Goal: Information Seeking & Learning: Learn about a topic

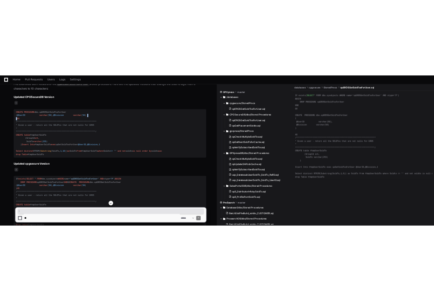
scroll to position [1537, 0]
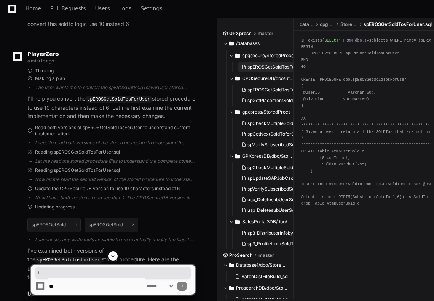
click at [260, 66] on span "spEROSGetSoldTosForUser.sql" at bounding box center [280, 67] width 66 height 6
click at [267, 64] on span "spEROSGetSoldTosForUser.sql" at bounding box center [280, 67] width 66 height 6
click at [261, 70] on button "spEROSGetSoldTosForUser.sql" at bounding box center [266, 67] width 57 height 11
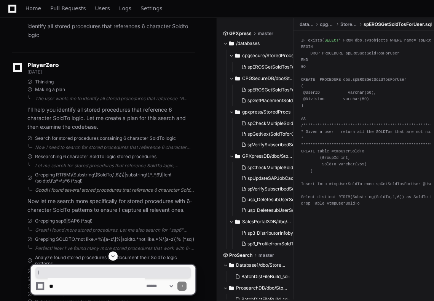
scroll to position [0, 0]
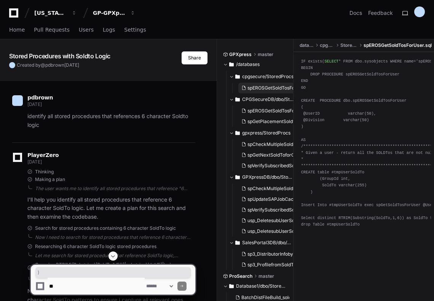
click at [255, 88] on span "spEROSGetSoldTosForUser.sql" at bounding box center [280, 88] width 66 height 6
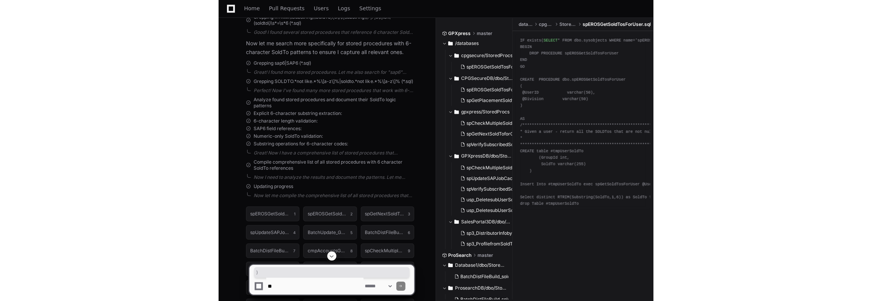
scroll to position [381, 0]
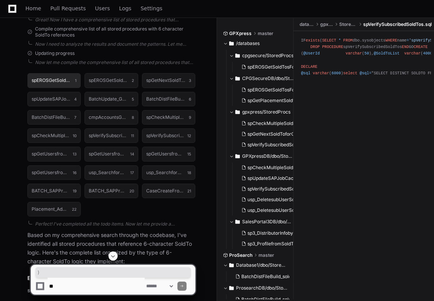
click at [62, 79] on h1 "spEROSGetSoldTosForUser.sql" at bounding box center [52, 80] width 40 height 5
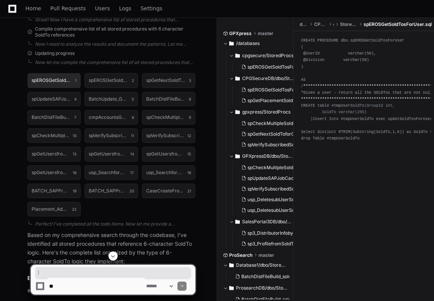
drag, startPoint x: 49, startPoint y: 78, endPoint x: 32, endPoint y: 78, distance: 16.8
click at [31, 78] on button "spEROSGetSoldTosForUser.sql 1" at bounding box center [53, 80] width 53 height 14
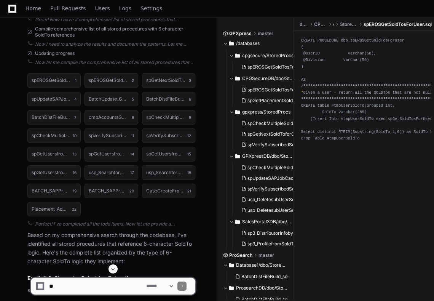
click at [396, 23] on span "spEROSGetSoldTosForUser.sql" at bounding box center [398, 24] width 68 height 6
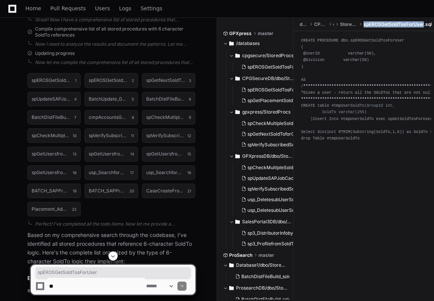
click at [396, 23] on span "spEROSGetSoldTosForUser.sql" at bounding box center [398, 24] width 68 height 6
copy span "spEROSGetSoldTosForUser"
click at [267, 91] on span "spEROSGetSoldTosForUser.sql" at bounding box center [280, 90] width 66 height 6
click at [272, 89] on span "spEROSGetSoldTosForUser.sql" at bounding box center [280, 90] width 66 height 6
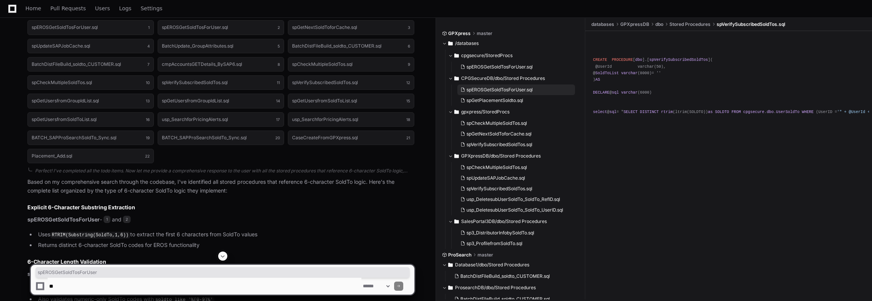
click at [492, 89] on span "spEROSGetSoldTosForUser.sql" at bounding box center [499, 90] width 66 height 6
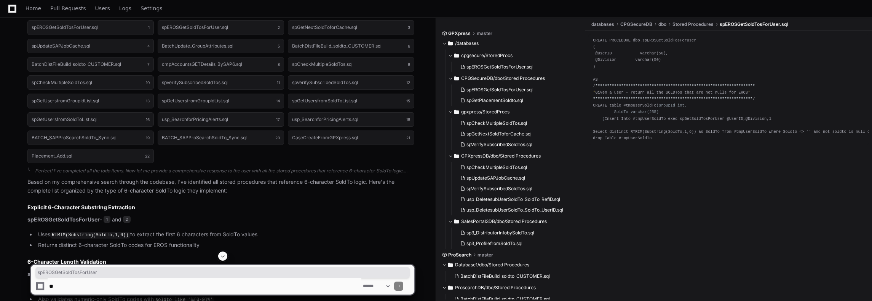
click at [675, 142] on div "CREATE PROCEDURE dbo.spEROSGetSoldTosForUser ( @UserID varchar(50), @Division v…" at bounding box center [728, 89] width 271 height 104
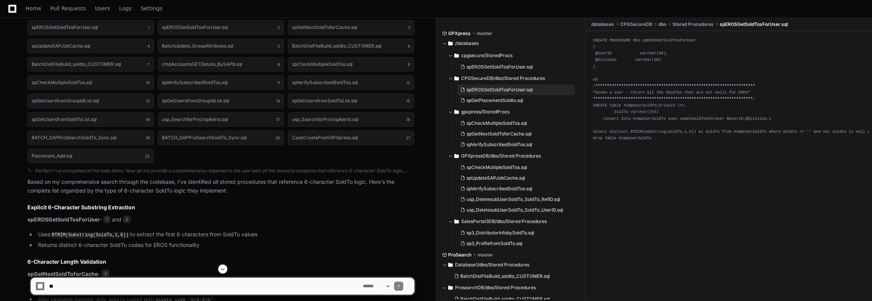
click at [498, 87] on span "spEROSGetSoldTosForUser.sql" at bounding box center [499, 90] width 66 height 6
click at [479, 63] on button "spEROSGetSoldTosForUser.sql" at bounding box center [516, 67] width 118 height 11
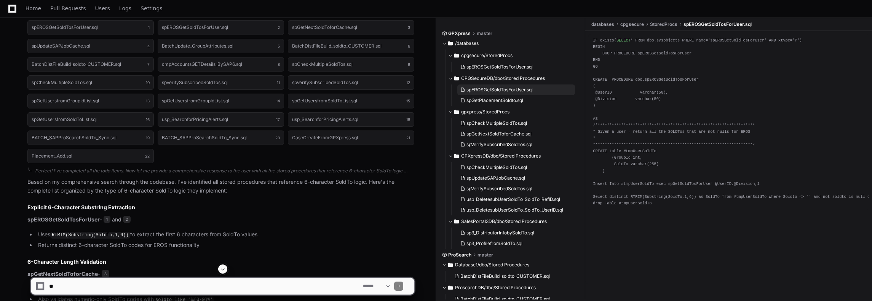
click at [508, 89] on span "spEROSGetSoldTosForUser.sql" at bounding box center [499, 90] width 66 height 6
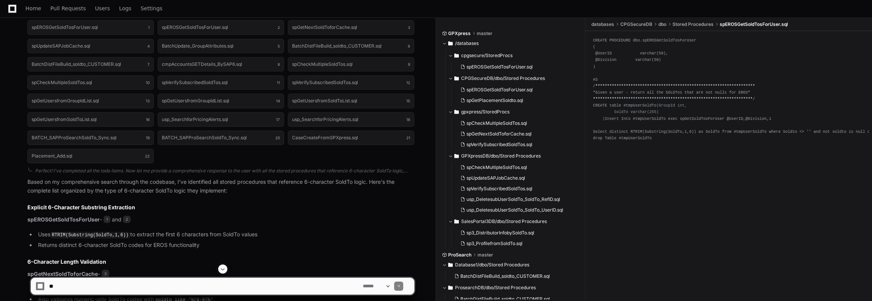
click at [450, 77] on span at bounding box center [450, 78] width 5 height 5
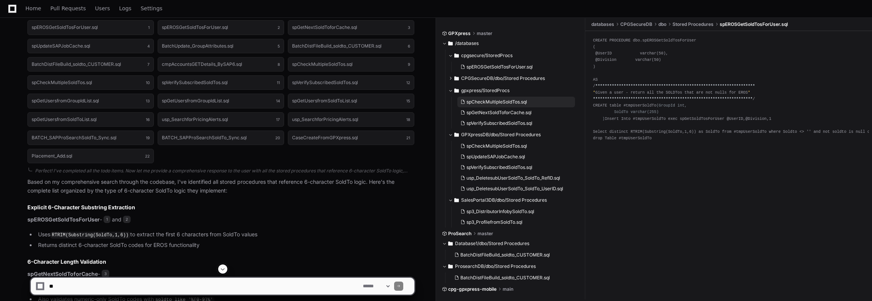
click at [500, 101] on span "spCheckMultipleSoldTos.sql" at bounding box center [496, 102] width 61 height 6
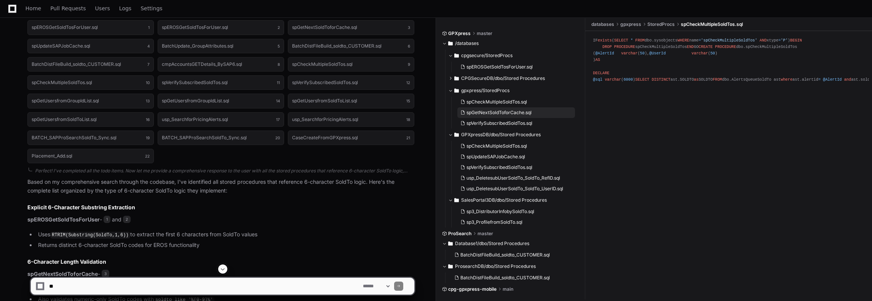
click at [490, 110] on span "spGetNextSoldToforCache.sql" at bounding box center [498, 113] width 65 height 6
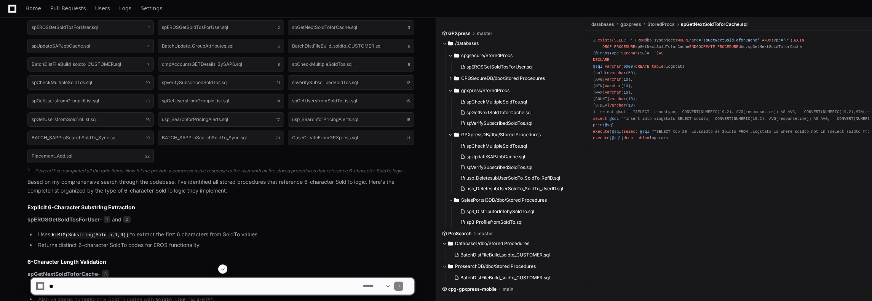
scroll to position [1, 0]
click at [488, 113] on span "spGetNextSoldToforCache.sql" at bounding box center [498, 113] width 65 height 6
click at [666, 75] on div "IF exists ( SELECT * FROM dbo.sysobjects WHERE name = 'spGetNextSoldToforCache'…" at bounding box center [728, 89] width 271 height 104
drag, startPoint x: 666, startPoint y: 75, endPoint x: 663, endPoint y: 80, distance: 4.8
click at [665, 77] on div "IF exists ( SELECT * FROM dbo.sysobjects WHERE name = 'spGetNextSoldToforCache'…" at bounding box center [728, 89] width 271 height 104
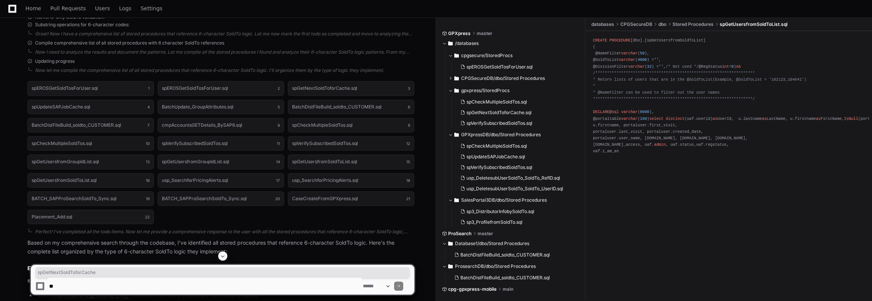
scroll to position [305, 0]
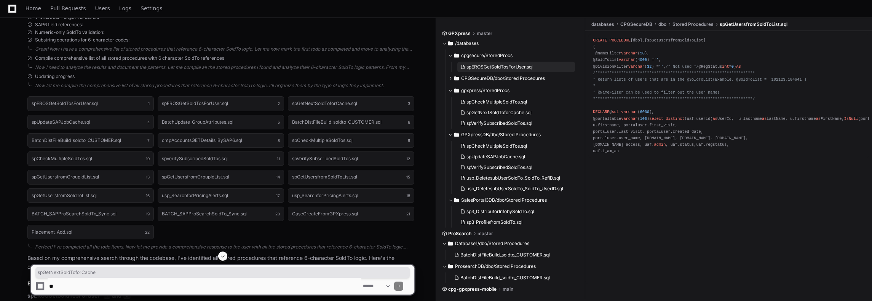
click at [513, 64] on span "spEROSGetSoldTosForUser.sql" at bounding box center [499, 67] width 66 height 6
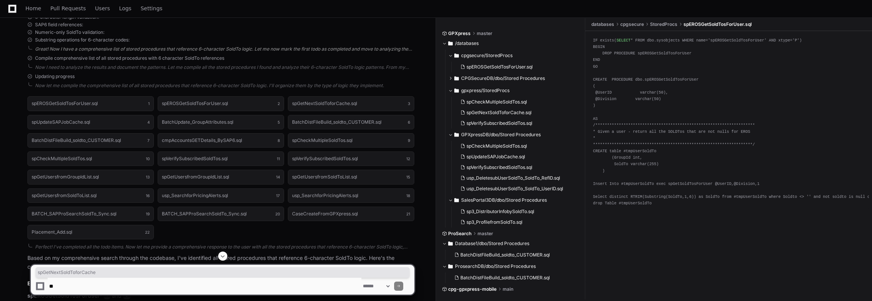
drag, startPoint x: 498, startPoint y: 65, endPoint x: 237, endPoint y: 51, distance: 261.6
click at [237, 51] on div "Great! Now I have a comprehensive list of stored procedures that reference 6-ch…" at bounding box center [224, 49] width 379 height 6
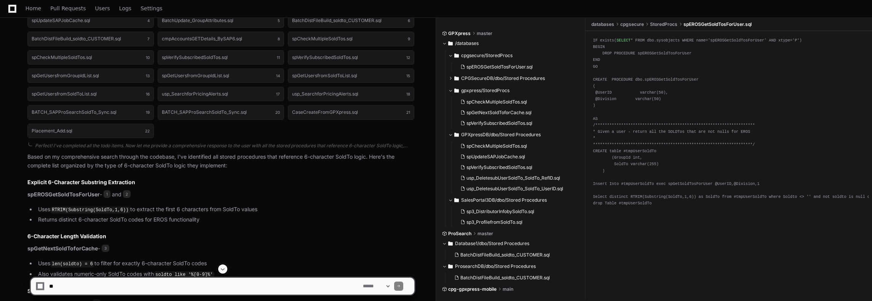
scroll to position [457, 0]
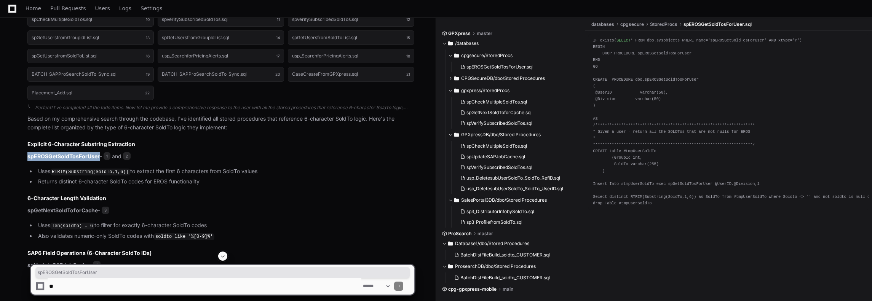
drag, startPoint x: 29, startPoint y: 153, endPoint x: 99, endPoint y: 154, distance: 70.4
click at [99, 154] on p "spEROSGetSoldTosForUser - 1 and 2" at bounding box center [220, 156] width 387 height 9
copy strong "spEROSGetSoldTosForUser"
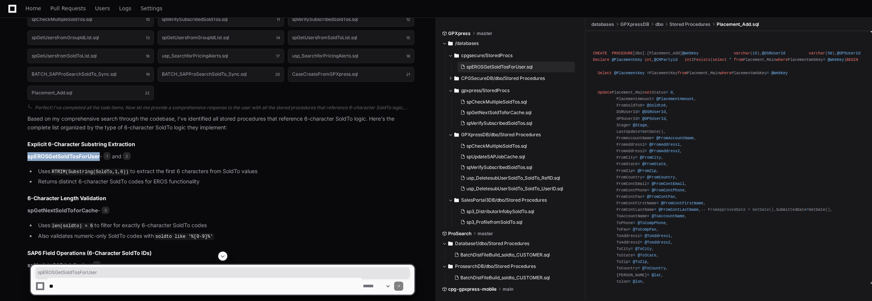
click at [490, 66] on span "spEROSGetSoldTosForUser.sql" at bounding box center [499, 67] width 66 height 6
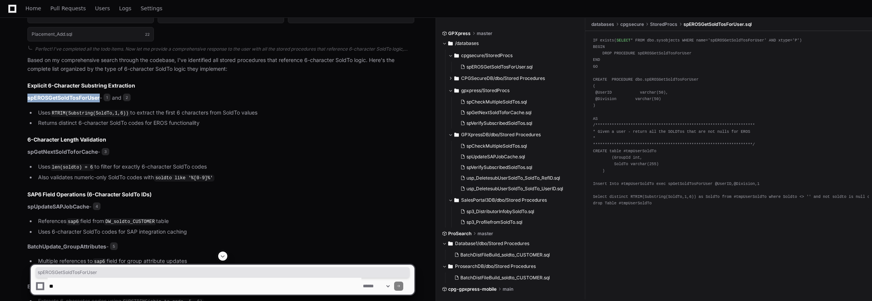
scroll to position [533, 0]
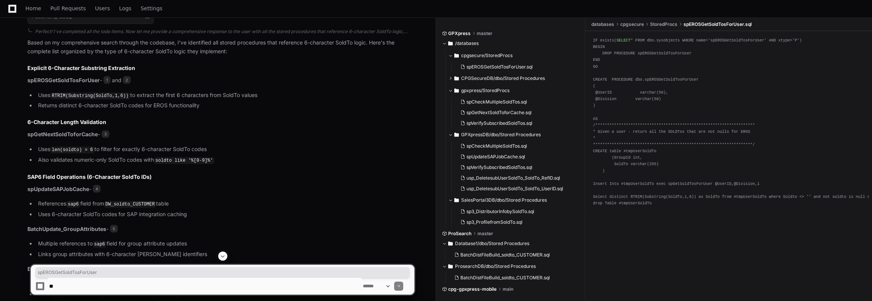
click at [708, 192] on div "**********" at bounding box center [728, 121] width 271 height 169
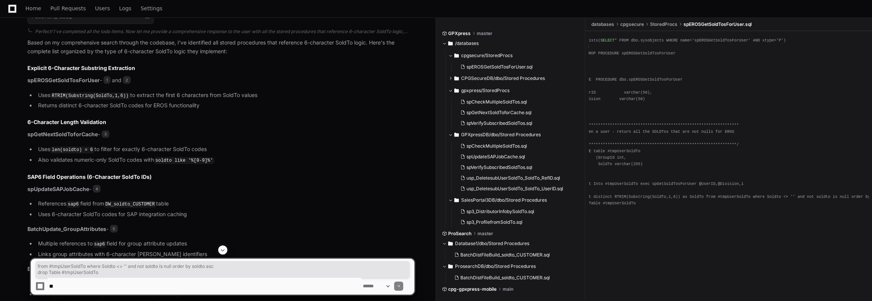
drag, startPoint x: 710, startPoint y: 196, endPoint x: 854, endPoint y: 189, distance: 144.5
click at [815, 194] on div "**********" at bounding box center [712, 121] width 271 height 169
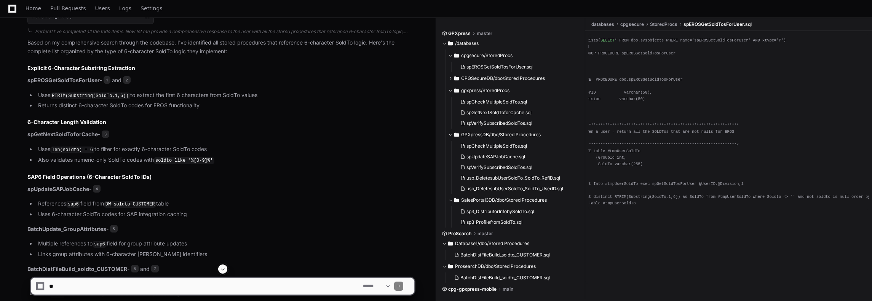
drag, startPoint x: 684, startPoint y: 206, endPoint x: 605, endPoint y: 208, distance: 79.2
click at [637, 206] on div "**********" at bounding box center [712, 121] width 271 height 169
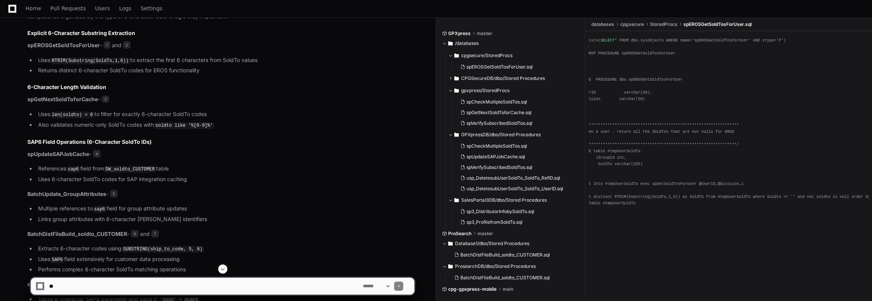
scroll to position [495, 0]
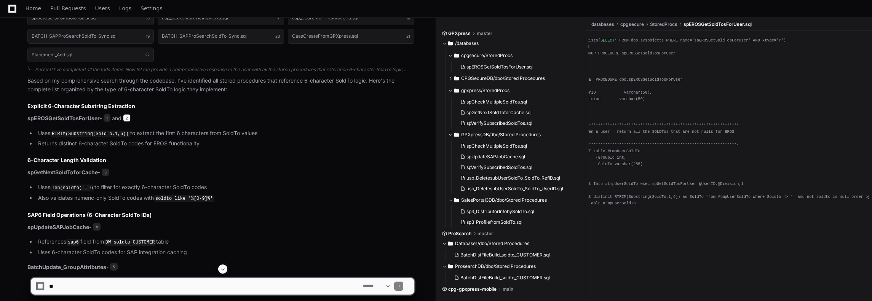
click at [130, 117] on span "2" at bounding box center [127, 118] width 8 height 8
click at [108, 116] on span "1" at bounding box center [107, 118] width 7 height 8
click at [130, 117] on span "2" at bounding box center [127, 118] width 8 height 8
click at [53, 169] on strong "spGetNextSoldToforCache" at bounding box center [62, 172] width 70 height 6
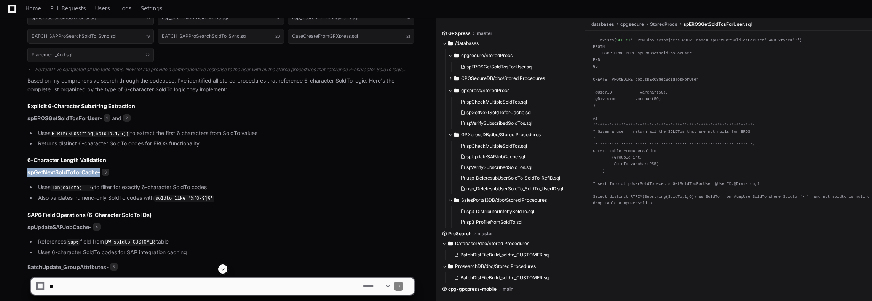
click at [53, 169] on strong "spGetNextSoldToforCache" at bounding box center [62, 172] width 70 height 6
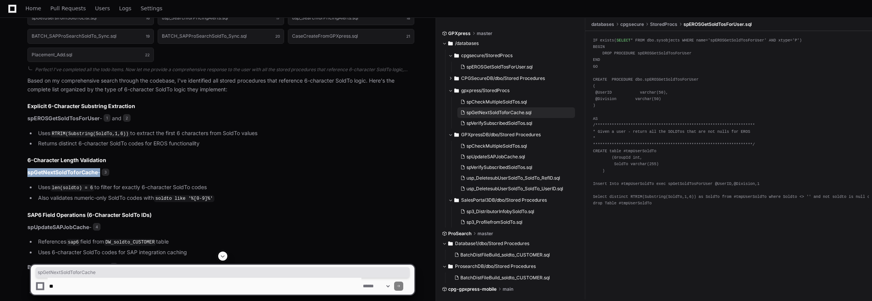
click at [522, 111] on span "spGetNextSoldToforCache.sql" at bounding box center [498, 113] width 65 height 6
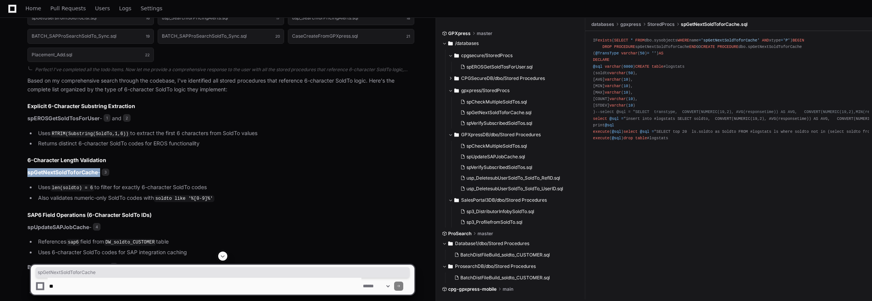
click at [452, 78] on span at bounding box center [450, 78] width 5 height 5
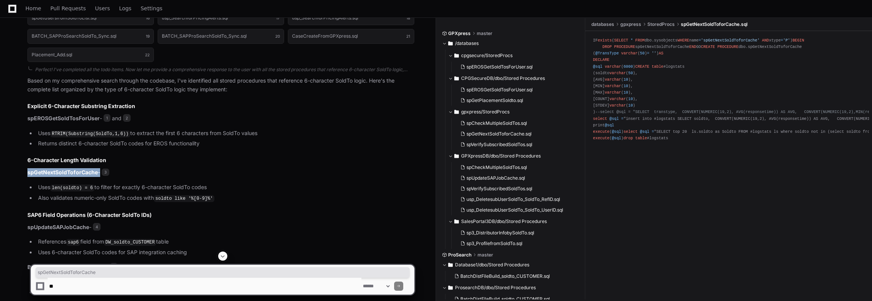
click at [452, 77] on span at bounding box center [450, 78] width 5 height 5
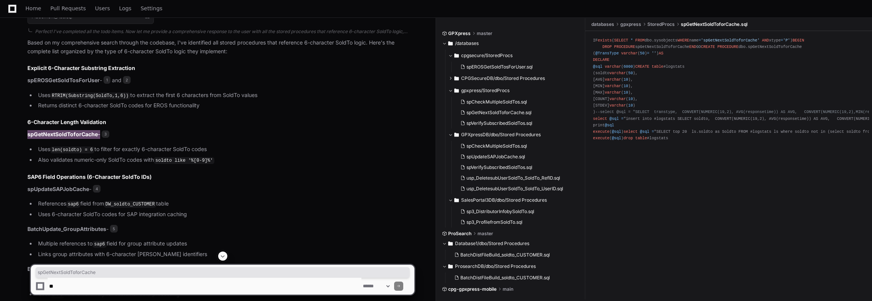
scroll to position [571, 0]
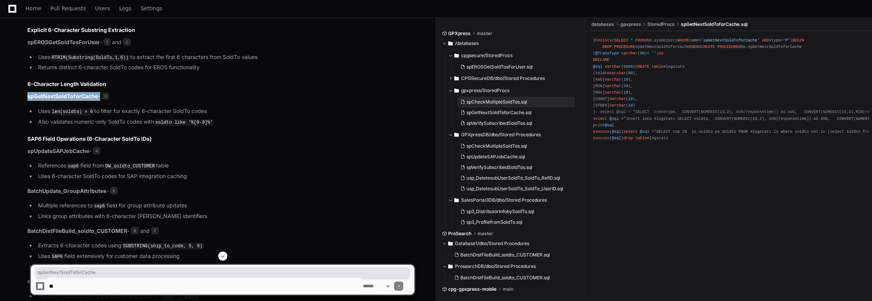
click at [485, 99] on button "spCheckMultipleSoldTos.sql" at bounding box center [516, 102] width 118 height 11
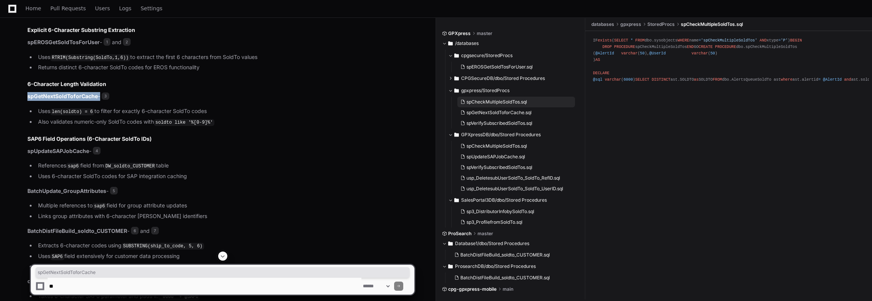
click at [485, 99] on span "spCheckMultipleSoldTos.sql" at bounding box center [496, 102] width 61 height 6
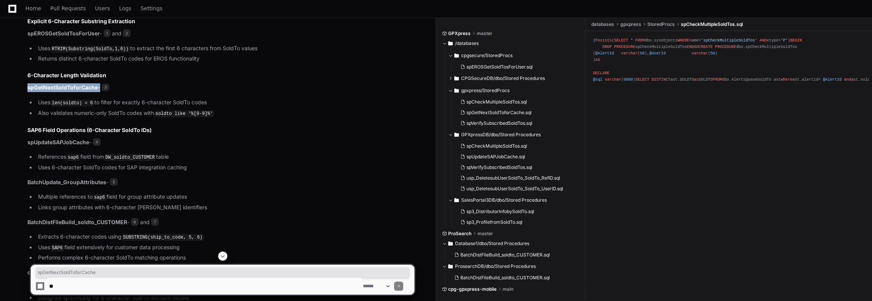
scroll to position [609, 0]
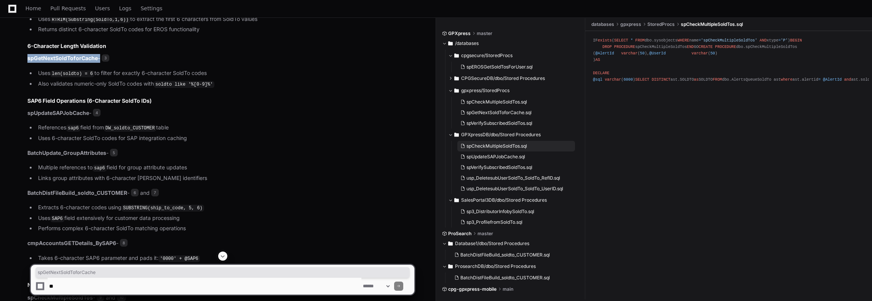
click at [501, 145] on span "spCheckMultipleSoldTos.sql" at bounding box center [496, 146] width 61 height 6
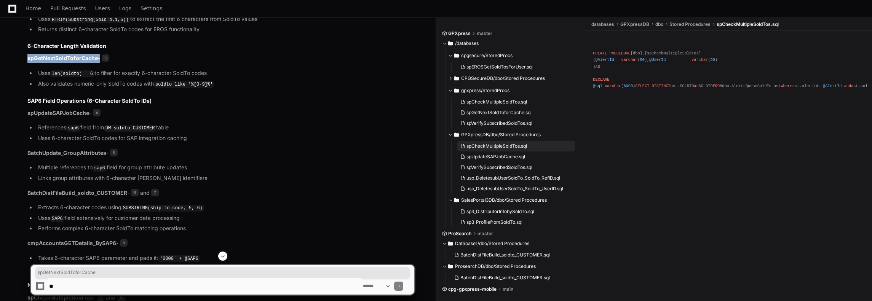
click at [504, 146] on span "spCheckMultipleSoldTos.sql" at bounding box center [496, 146] width 61 height 6
click at [506, 154] on span "spUpdateSAPJobCache.sql" at bounding box center [495, 157] width 59 height 6
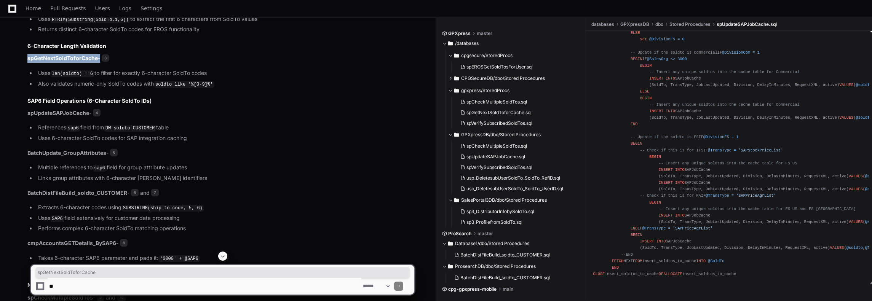
scroll to position [614, 0]
click at [474, 166] on span "spVerifySubscribedSoldTos.sql" at bounding box center [499, 167] width 66 height 6
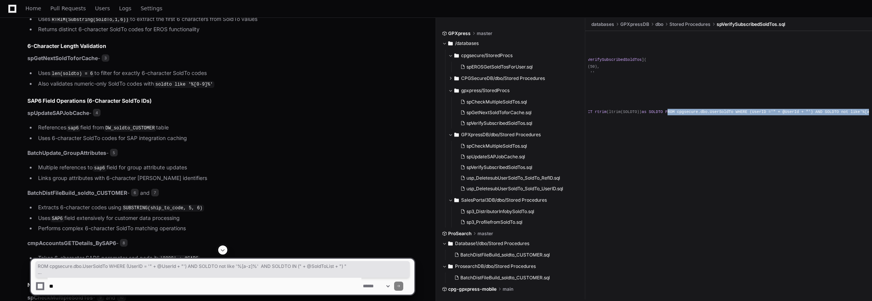
scroll to position [0, 141]
drag, startPoint x: 727, startPoint y: 132, endPoint x: 858, endPoint y: 134, distance: 131.4
click at [813, 132] on pre "CREATE PROCEDURE [ dbo ].[ spVerifySubscribedSoldTos ] ( @UserId varchar(50) , …" at bounding box center [728, 82] width 281 height 97
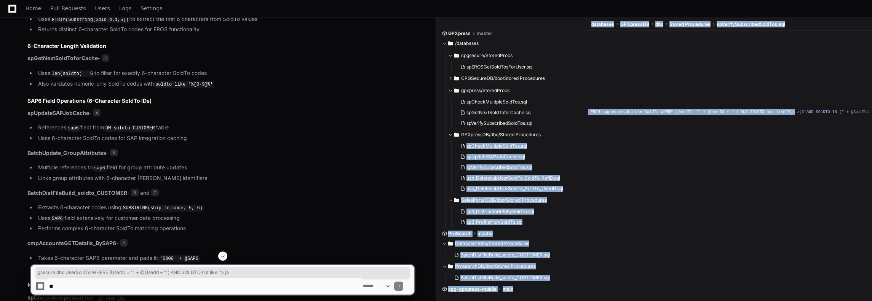
scroll to position [0, 0]
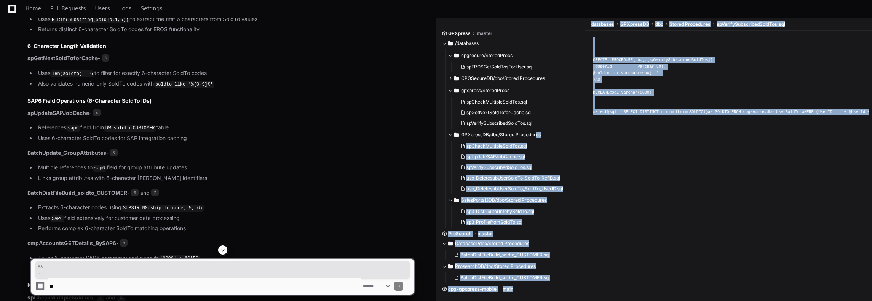
drag, startPoint x: 756, startPoint y: 131, endPoint x: 535, endPoint y: 132, distance: 220.8
click at [535, 132] on div "GPXpress master /databases cpgsecure/StoredProcs spEROSGetSoldTosForUser.sql CP…" at bounding box center [657, 160] width 430 height 284
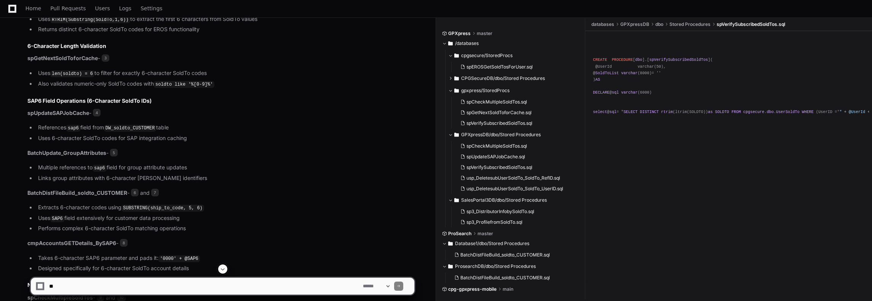
click at [678, 129] on div "CREATE PROCEDURE [ dbo ].[ spVerifySubscribedSoldTos ] ( @UserId varchar(50) , …" at bounding box center [728, 82] width 271 height 91
click at [510, 176] on span "usp_DeletesubUserSoldTo_SoldTo_RefID.sql" at bounding box center [513, 178] width 94 height 6
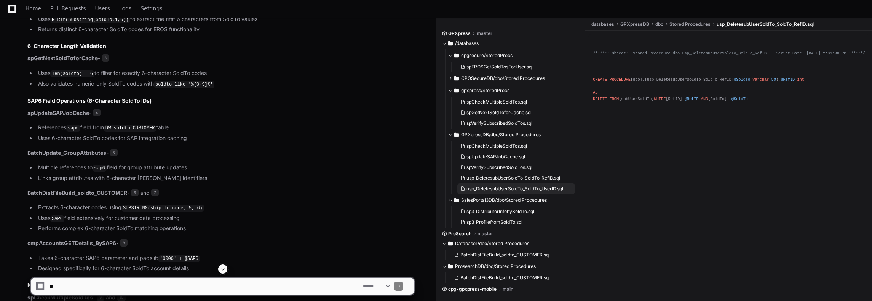
drag, startPoint x: 500, startPoint y: 190, endPoint x: 524, endPoint y: 190, distance: 24.0
click at [500, 190] on span "usp_DeletesubUserSoldTo_SoldTo_UserID.sql" at bounding box center [514, 189] width 97 height 6
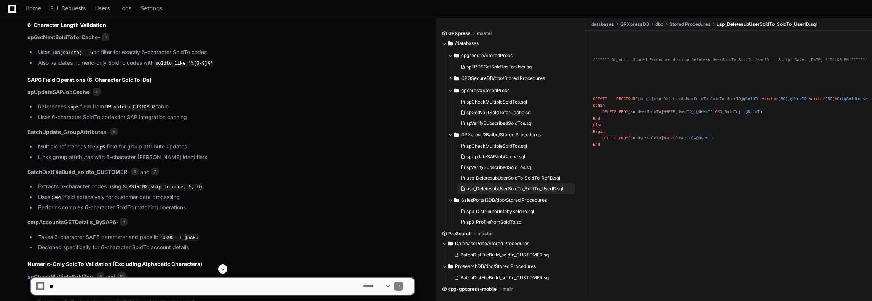
scroll to position [647, 0]
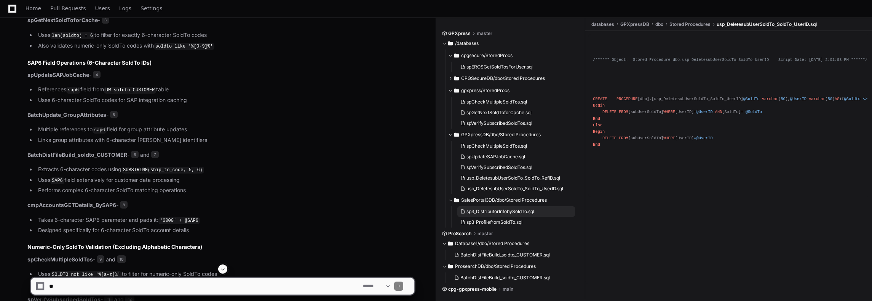
click at [501, 209] on span "sp3_DistributorInfobySoldTo.sql" at bounding box center [500, 212] width 68 height 6
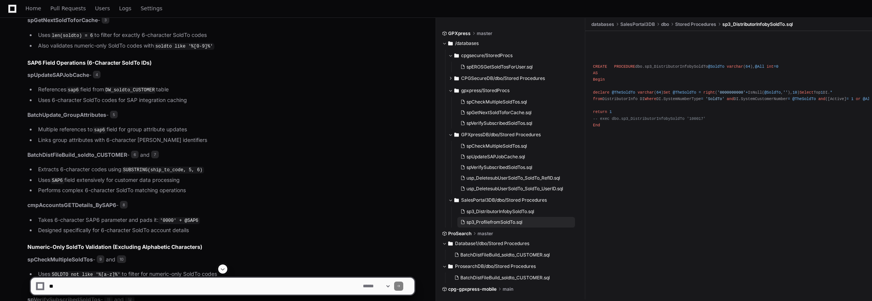
click at [506, 219] on button "sp3_ProfilefromSoldTo.sql" at bounding box center [516, 222] width 118 height 11
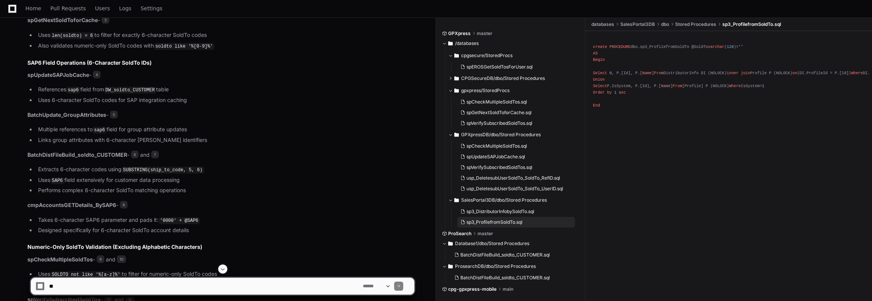
click at [528, 219] on button "sp3_ProfilefromSoldTo.sql" at bounding box center [516, 222] width 118 height 11
click at [523, 255] on span "BatchDistFileBuild_soldto_CUSTOMER.sql" at bounding box center [504, 255] width 89 height 6
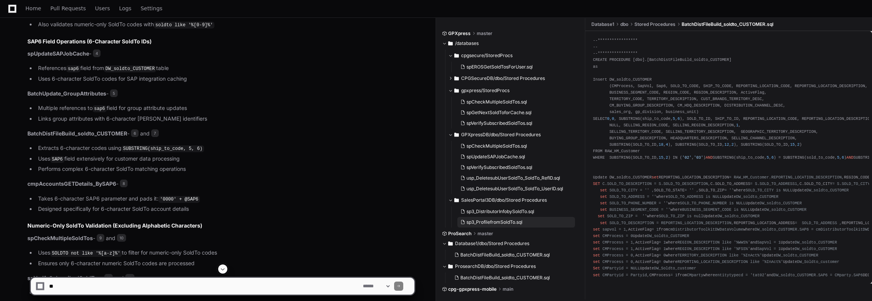
scroll to position [685, 0]
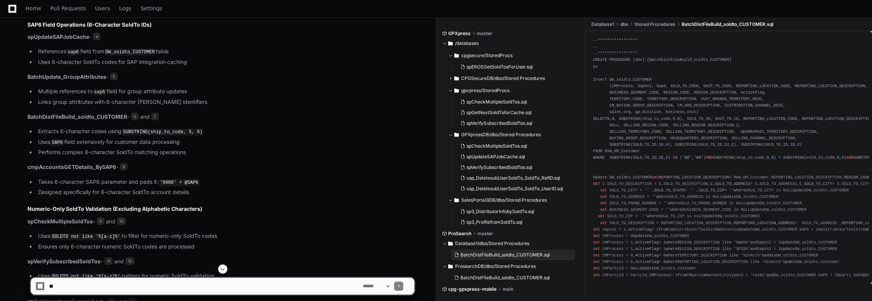
click at [517, 254] on span "BatchDistFileBuild_soldto_CUSTOMER.sql" at bounding box center [504, 255] width 89 height 6
click at [659, 249] on div "**********" at bounding box center [728, 252] width 271 height 430
click at [521, 277] on div at bounding box center [543, 283] width 214 height 37
click at [546, 280] on div at bounding box center [543, 283] width 214 height 37
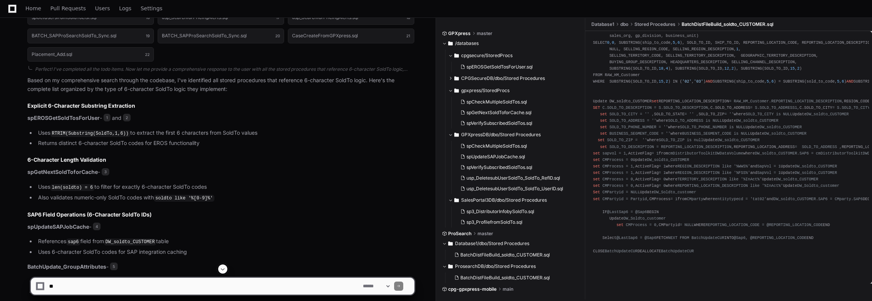
scroll to position [495, 0]
